Goal: Information Seeking & Learning: Learn about a topic

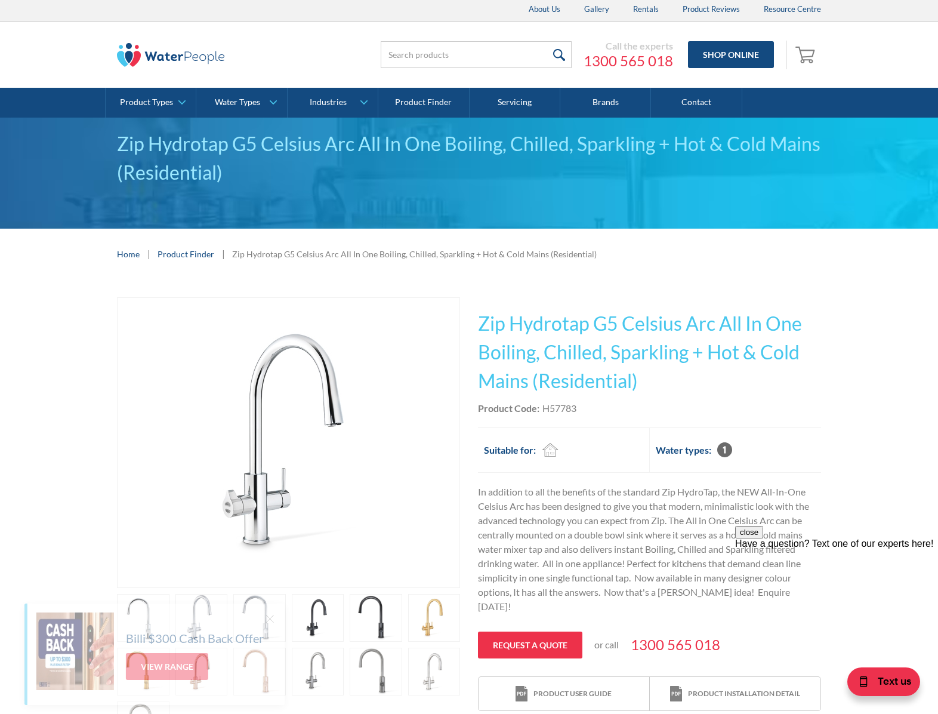
click at [202, 256] on link "Product Finder" at bounding box center [186, 254] width 57 height 13
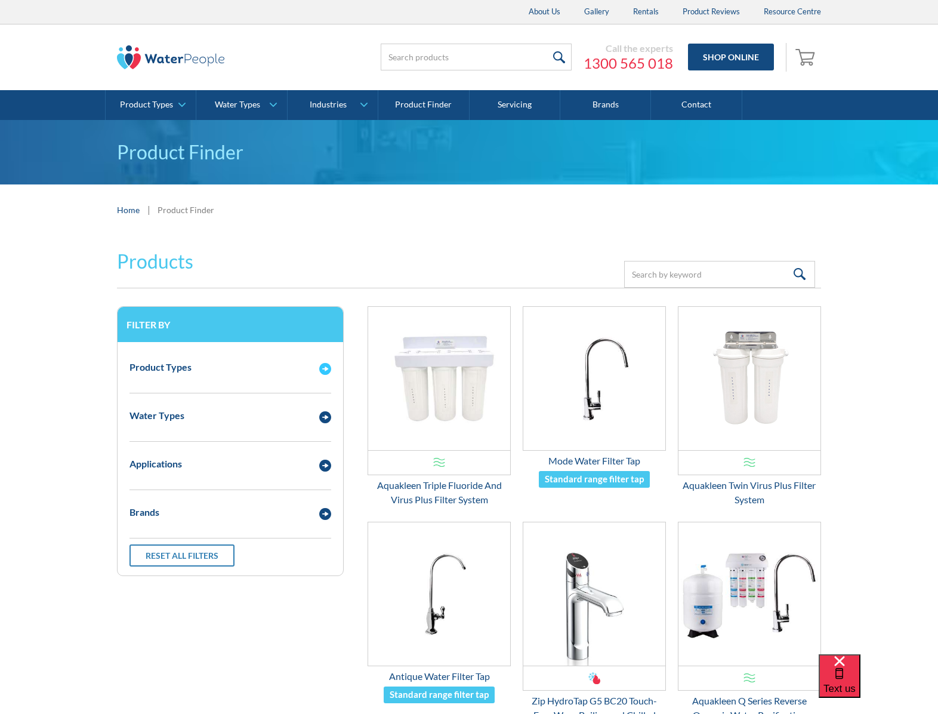
click at [170, 371] on div "Product Types" at bounding box center [160, 367] width 62 height 14
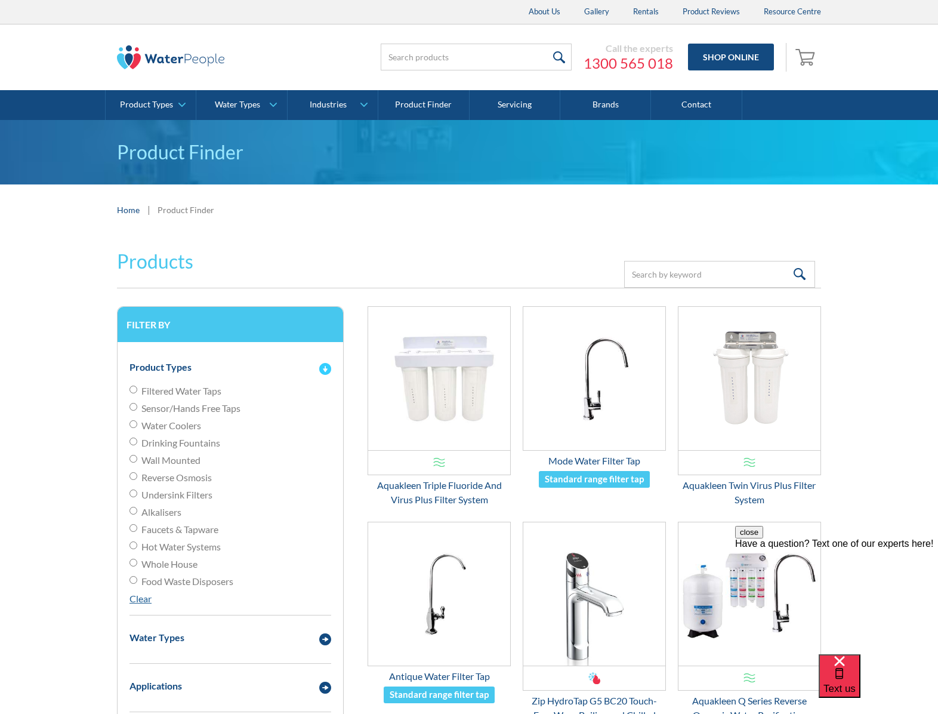
click at [176, 363] on div "Product Types" at bounding box center [160, 367] width 62 height 14
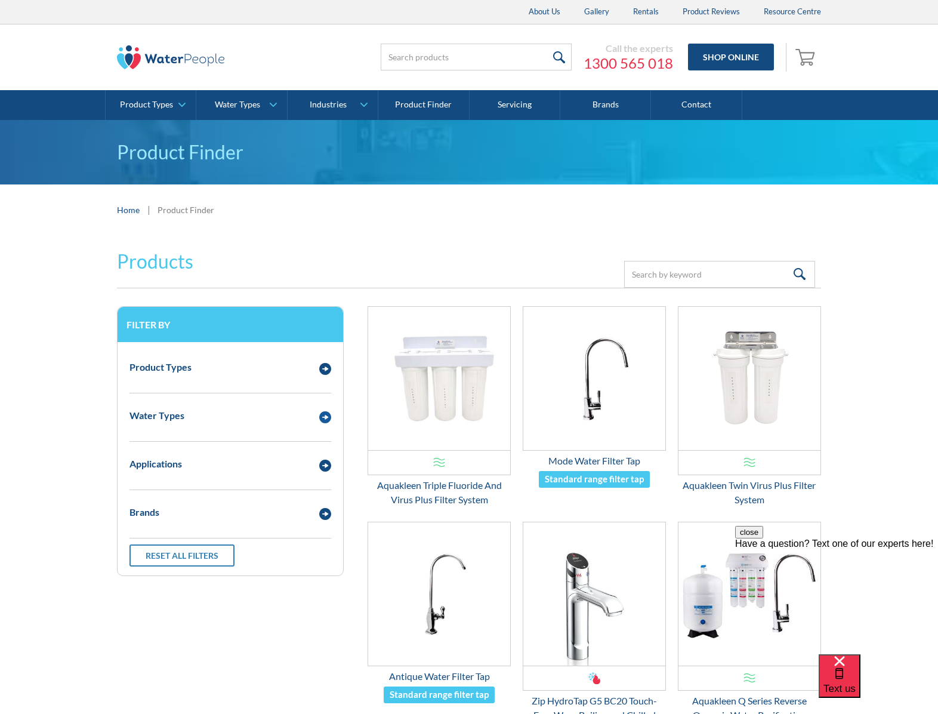
click at [164, 412] on div "Water Types" at bounding box center [156, 415] width 55 height 14
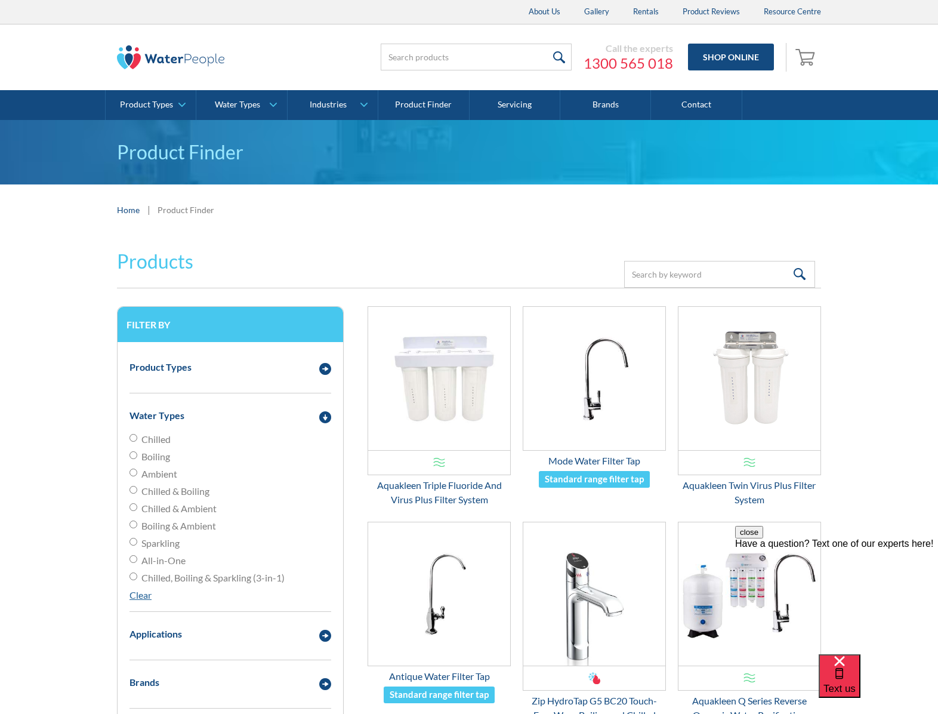
click at [134, 437] on input "Chilled" at bounding box center [133, 438] width 8 height 8
radio input "true"
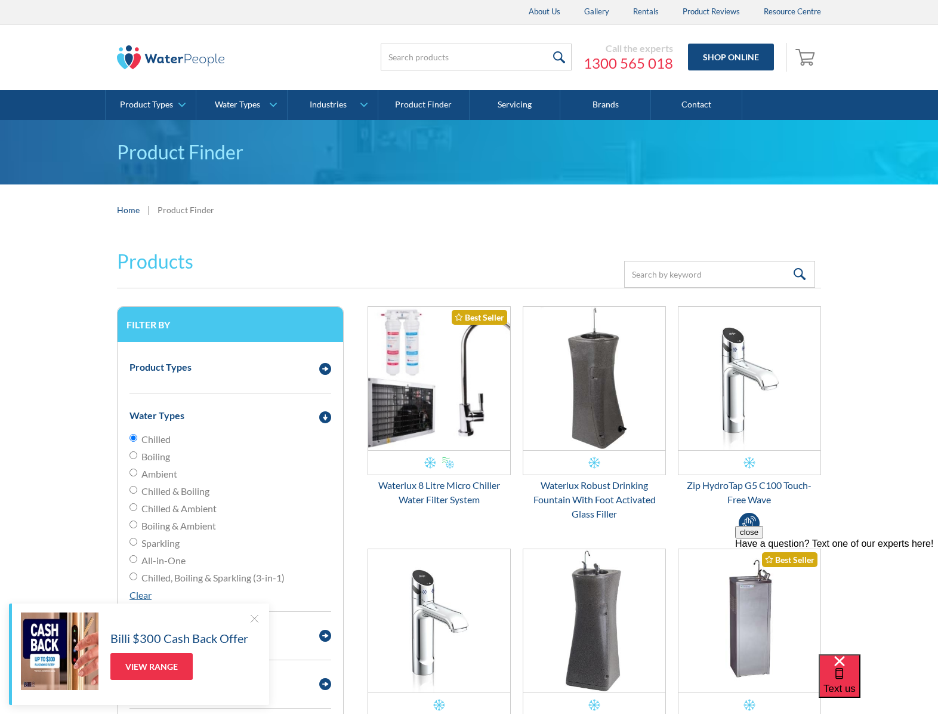
click at [132, 473] on input "Ambient" at bounding box center [133, 472] width 8 height 8
radio input "true"
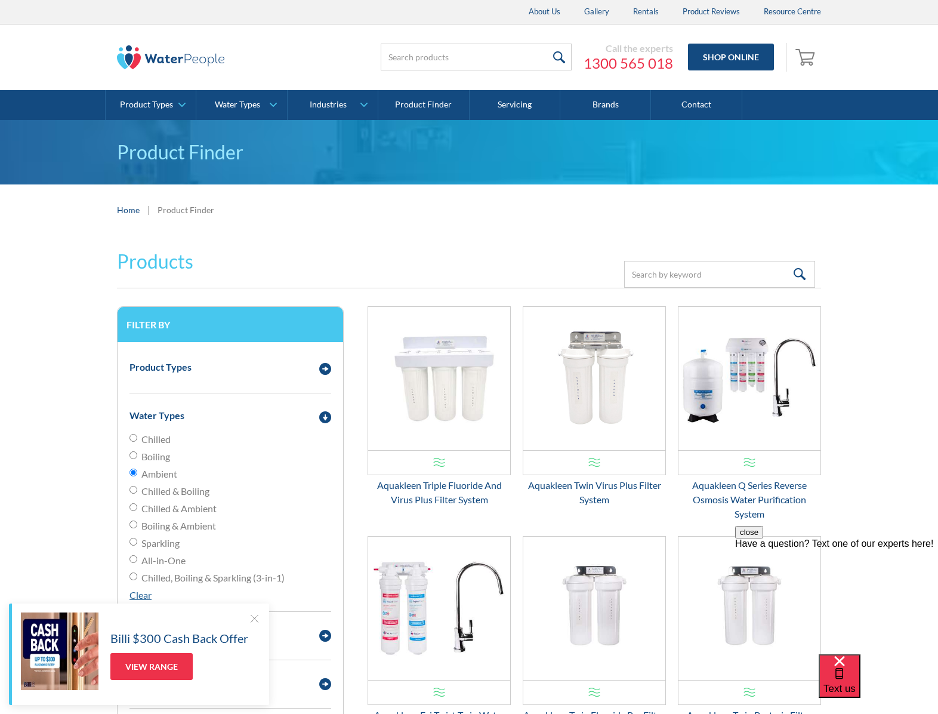
click at [132, 472] on input "Ambient" at bounding box center [133, 472] width 8 height 8
click at [132, 562] on label "All-in-One" at bounding box center [230, 560] width 202 height 14
click at [132, 562] on input "All-in-One" at bounding box center [133, 559] width 8 height 8
radio input "true"
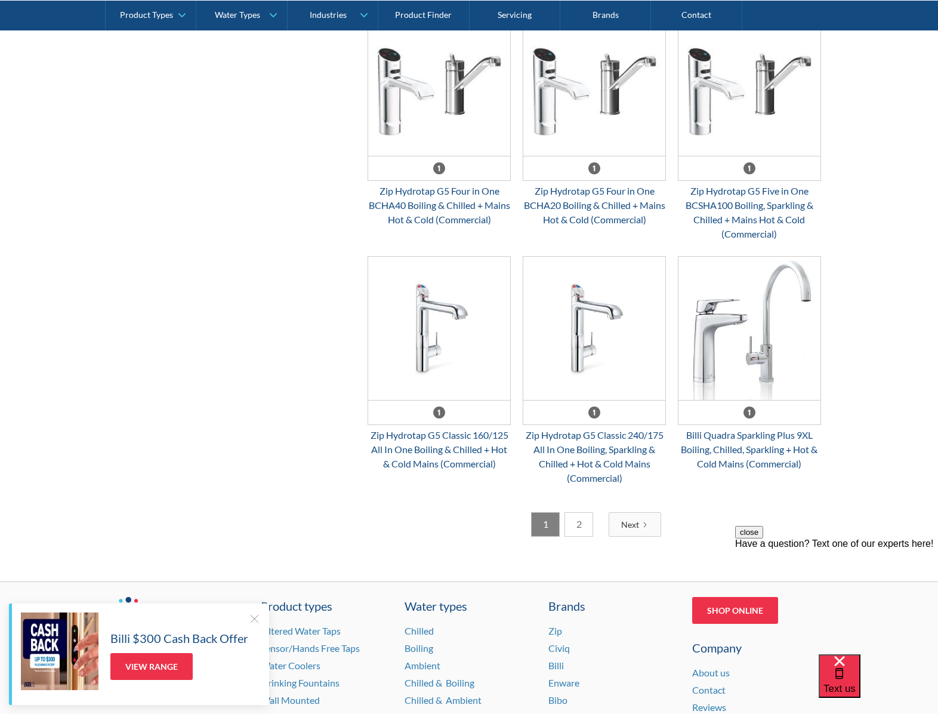
scroll to position [1679, 0]
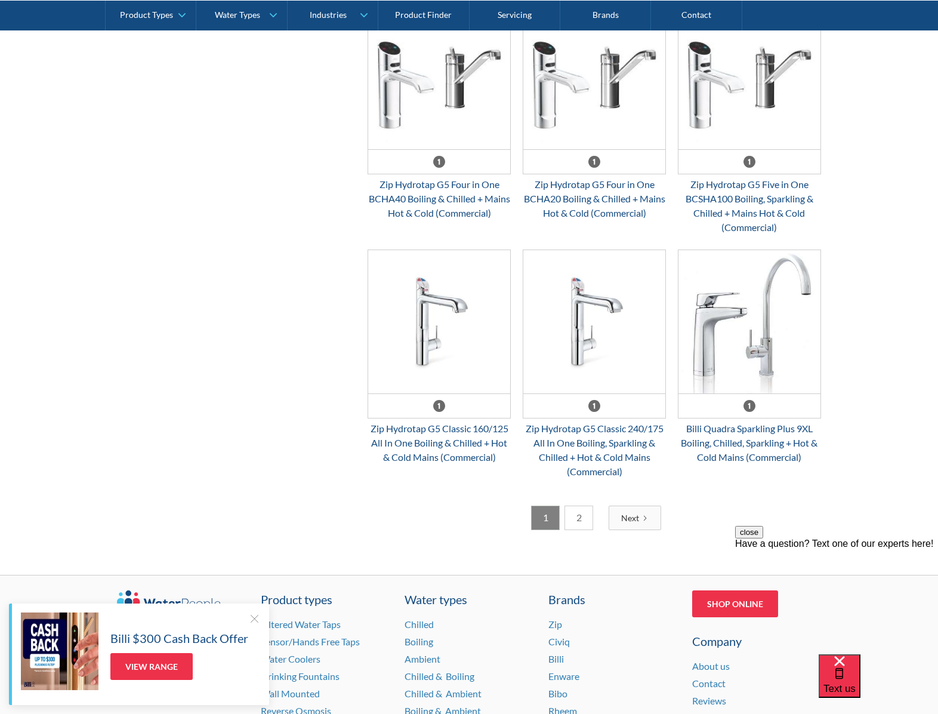
click at [581, 520] on link "2" at bounding box center [578, 517] width 29 height 24
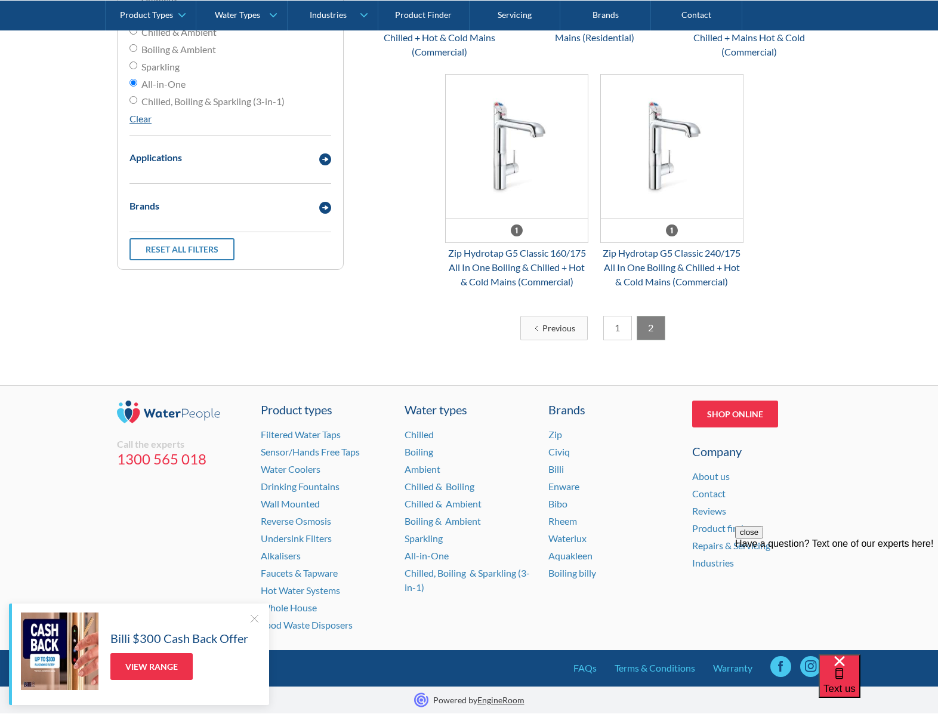
scroll to position [476, 0]
click at [622, 322] on link "1" at bounding box center [617, 328] width 29 height 24
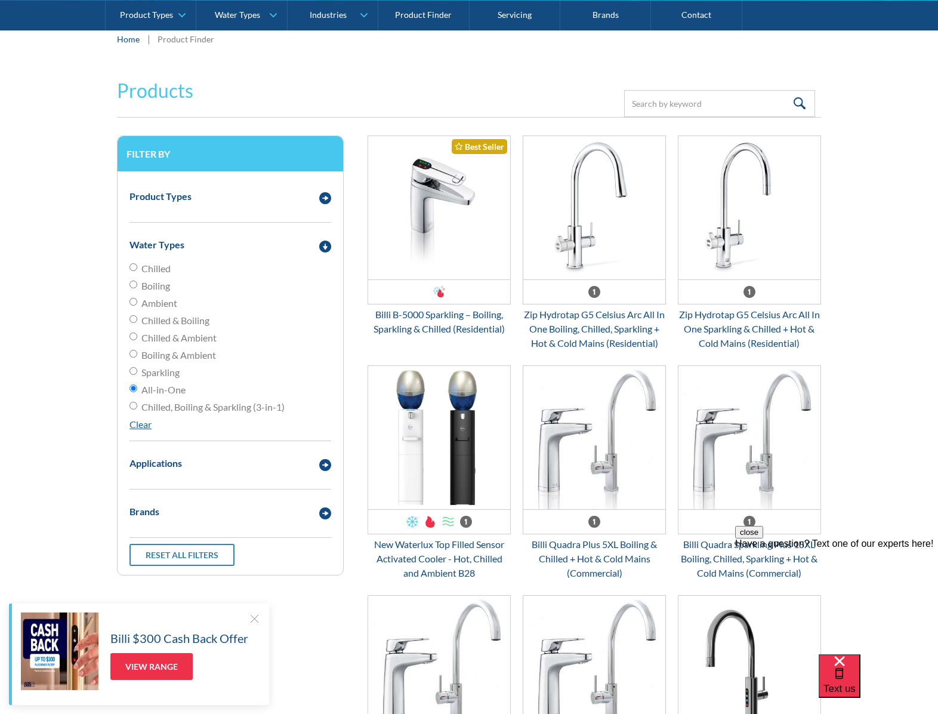
scroll to position [0, 0]
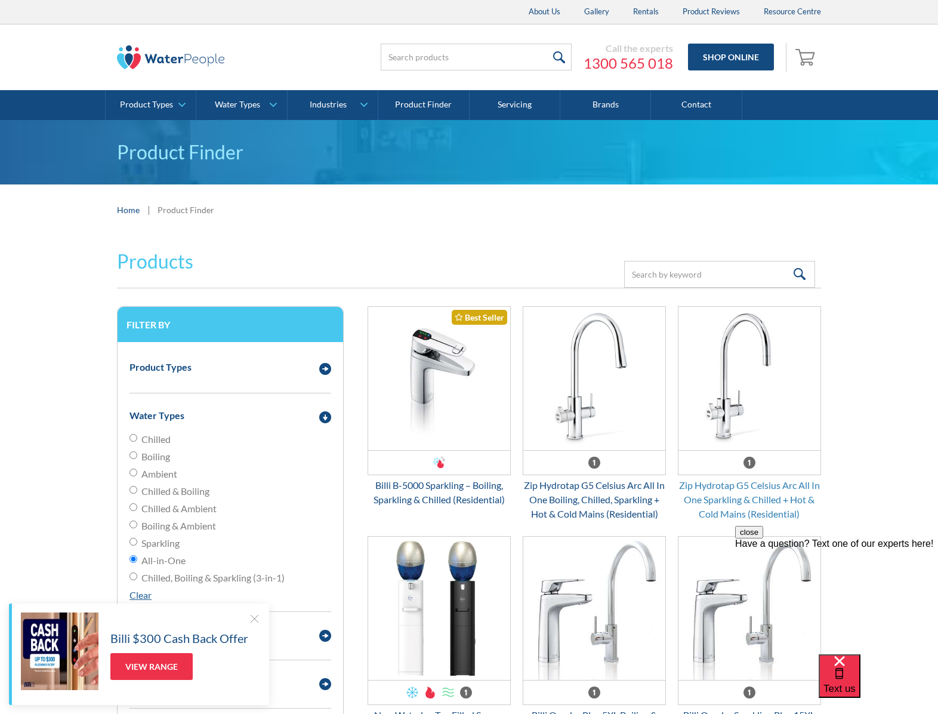
click at [733, 494] on div "Zip Hydrotap G5 Celsius Arc All In One Sparkling & Chilled + Hot & Cold Mains (…" at bounding box center [749, 499] width 143 height 43
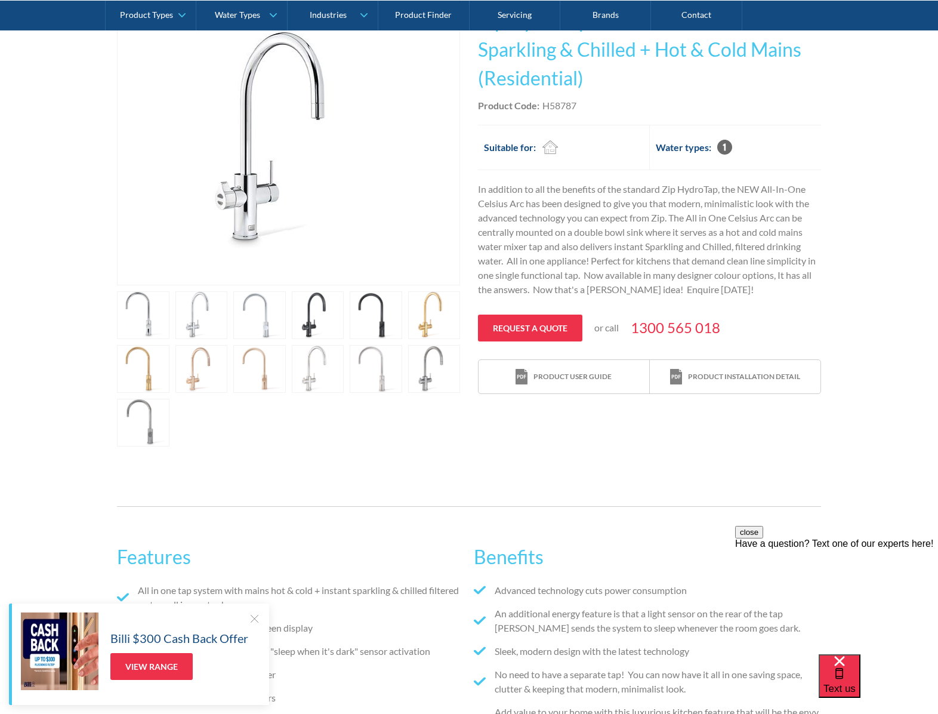
scroll to position [290, 0]
